Goal: Transaction & Acquisition: Purchase product/service

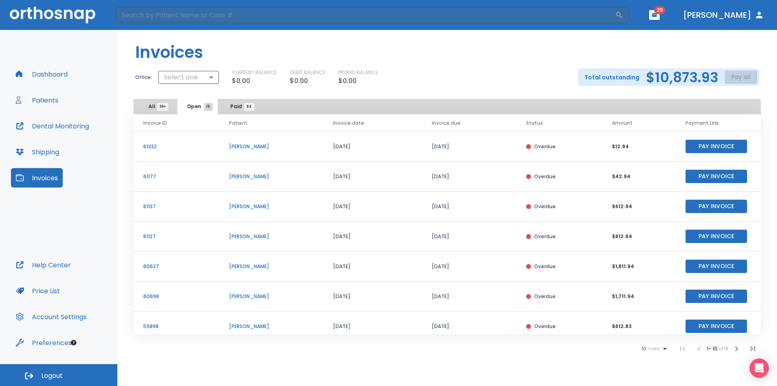
click at [74, 70] on div "Dashboard Patients Dental Monitoring Shipping Invoices" at bounding box center [59, 159] width 96 height 191
click at [66, 68] on button "Dashboard" at bounding box center [42, 73] width 62 height 19
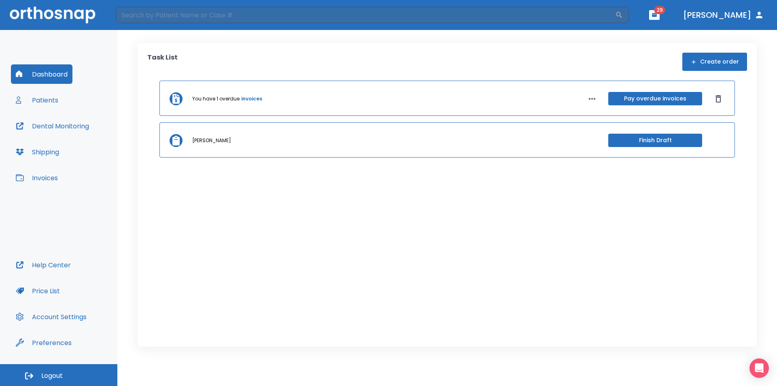
click at [634, 100] on button "Pay overdue invoices" at bounding box center [656, 98] width 94 height 13
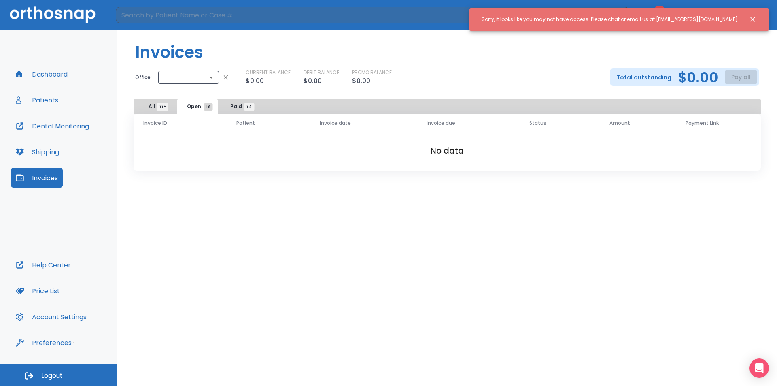
click at [755, 18] on icon "Close notification" at bounding box center [753, 19] width 8 height 8
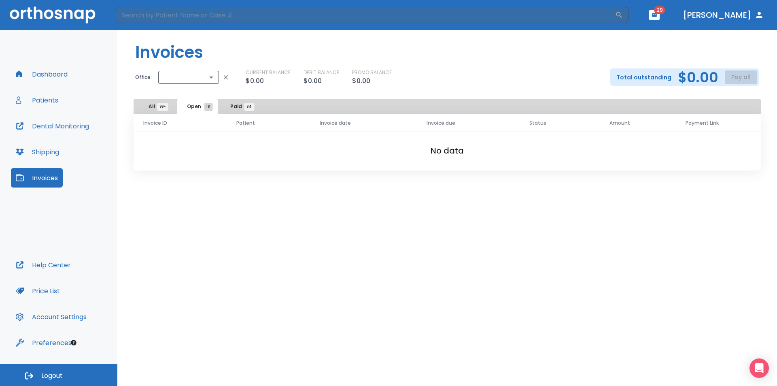
click at [241, 107] on span "Paid 84" at bounding box center [239, 106] width 19 height 7
click at [157, 73] on body "​ 29 [PERSON_NAME] Dashboard Patients Dental Monitoring Shipping Invoices Help …" at bounding box center [388, 193] width 777 height 386
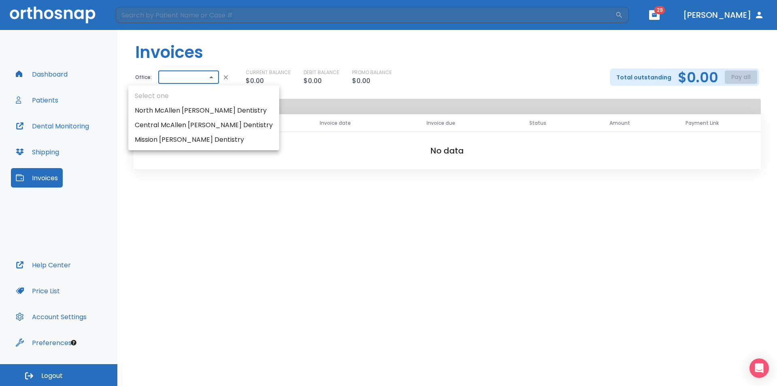
click at [139, 70] on div at bounding box center [388, 193] width 777 height 386
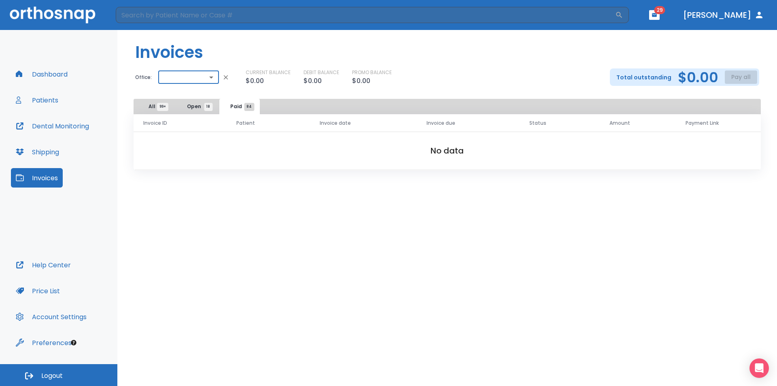
click at [154, 108] on span "All 99+" at bounding box center [156, 106] width 14 height 7
click at [187, 107] on button "Open 18" at bounding box center [197, 106] width 40 height 15
click at [188, 107] on span "Open 18" at bounding box center [197, 106] width 21 height 7
click at [188, 106] on span "Open 18" at bounding box center [197, 106] width 21 height 7
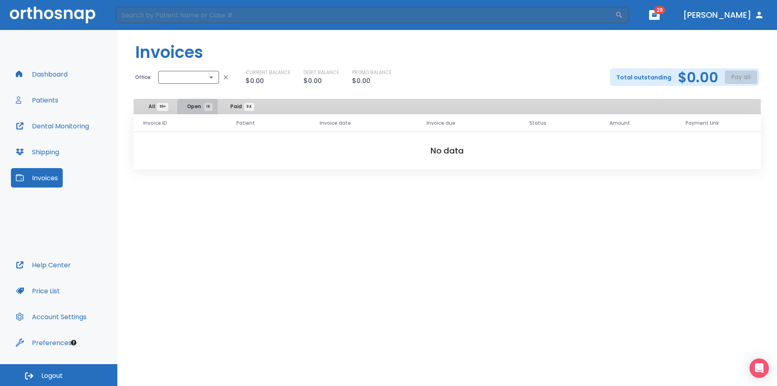
click at [188, 106] on span "Open 18" at bounding box center [197, 106] width 21 height 7
drag, startPoint x: 226, startPoint y: 72, endPoint x: 226, endPoint y: 80, distance: 7.3
click at [228, 74] on button "button" at bounding box center [226, 77] width 14 height 14
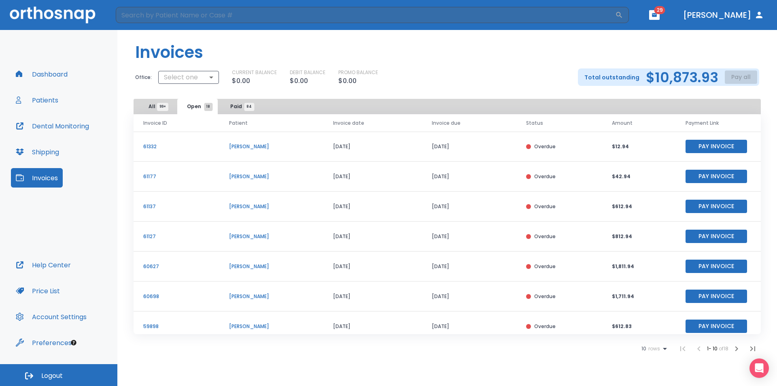
click at [46, 75] on button "Dashboard" at bounding box center [42, 73] width 62 height 19
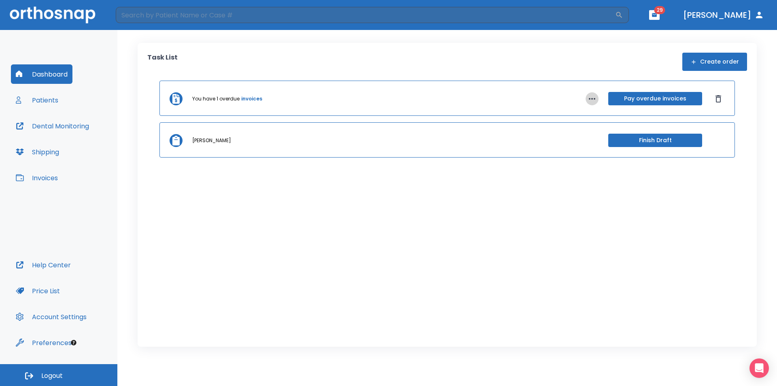
click at [594, 99] on icon "button" at bounding box center [593, 99] width 10 height 10
click at [476, 49] on div at bounding box center [388, 193] width 777 height 386
click at [38, 179] on button "Invoices" at bounding box center [37, 177] width 52 height 19
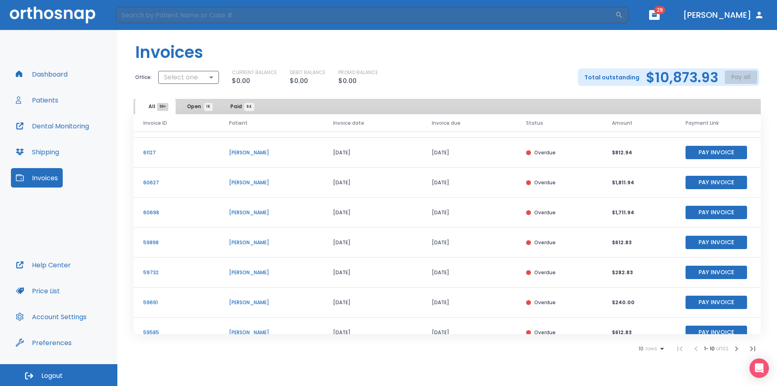
scroll to position [98, 0]
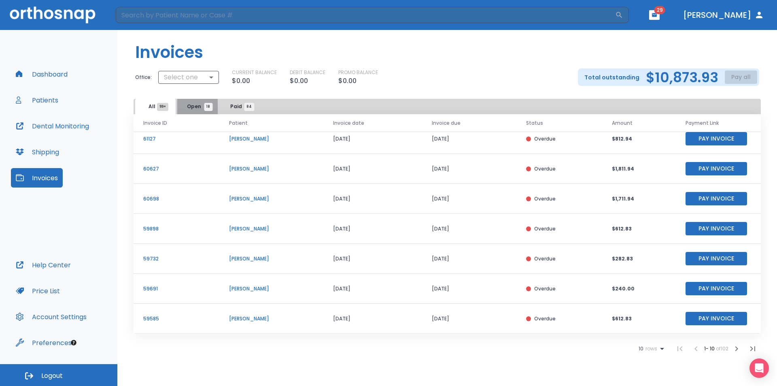
click at [200, 105] on span "Open 18" at bounding box center [197, 106] width 21 height 7
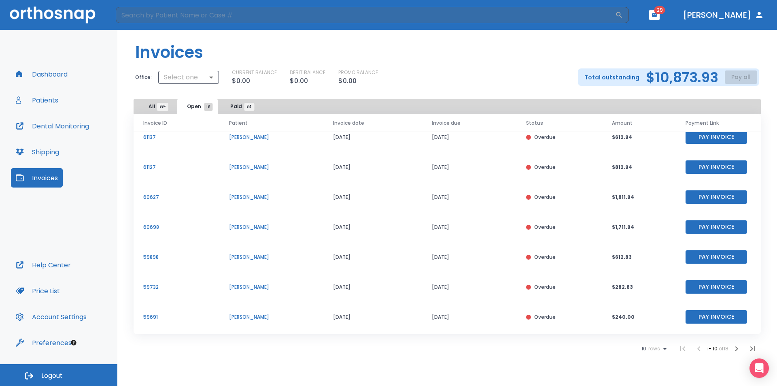
scroll to position [98, 0]
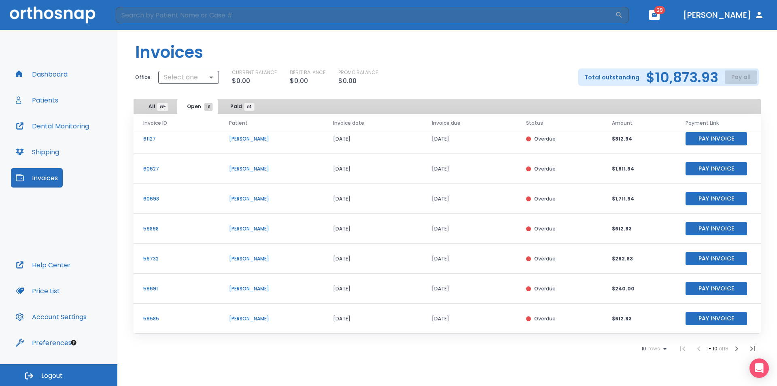
click at [734, 351] on icon "button" at bounding box center [737, 349] width 10 height 10
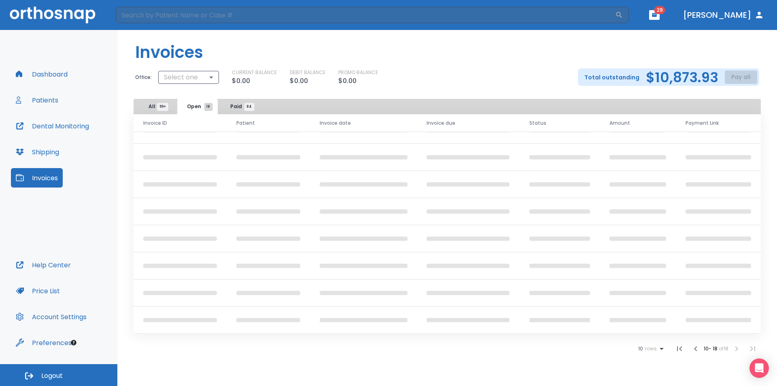
scroll to position [38, 0]
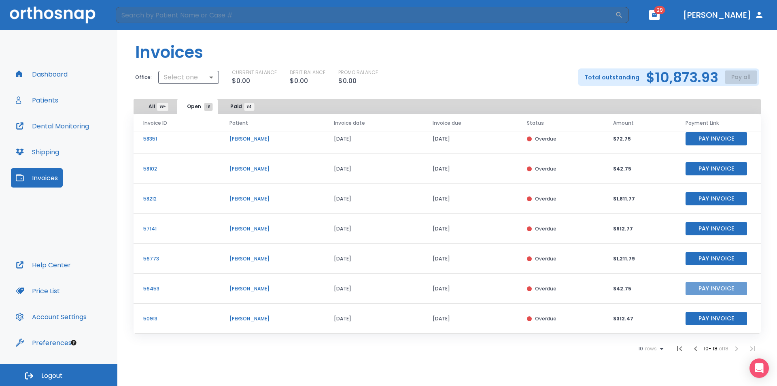
click at [696, 289] on button "Pay Invoice" at bounding box center [717, 288] width 62 height 13
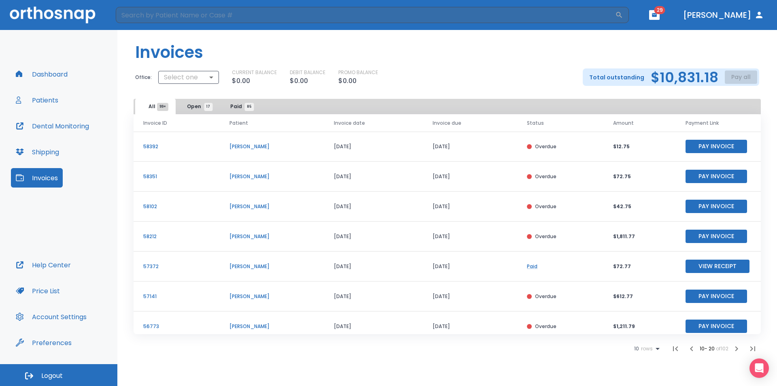
click at [708, 203] on button "Pay Invoice" at bounding box center [717, 206] width 62 height 13
